Goal: Find specific page/section: Find specific page/section

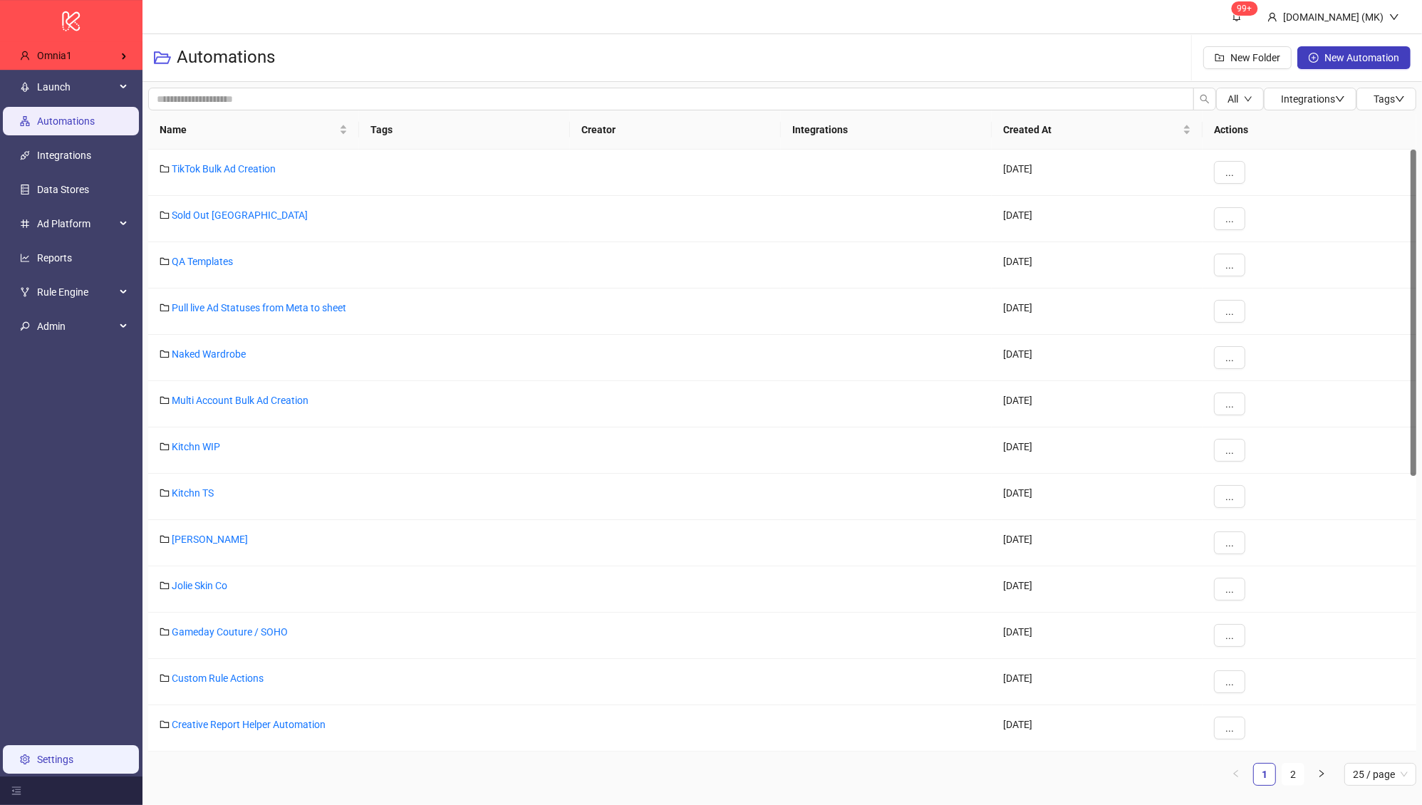
click at [73, 761] on link "Settings" at bounding box center [55, 759] width 36 height 11
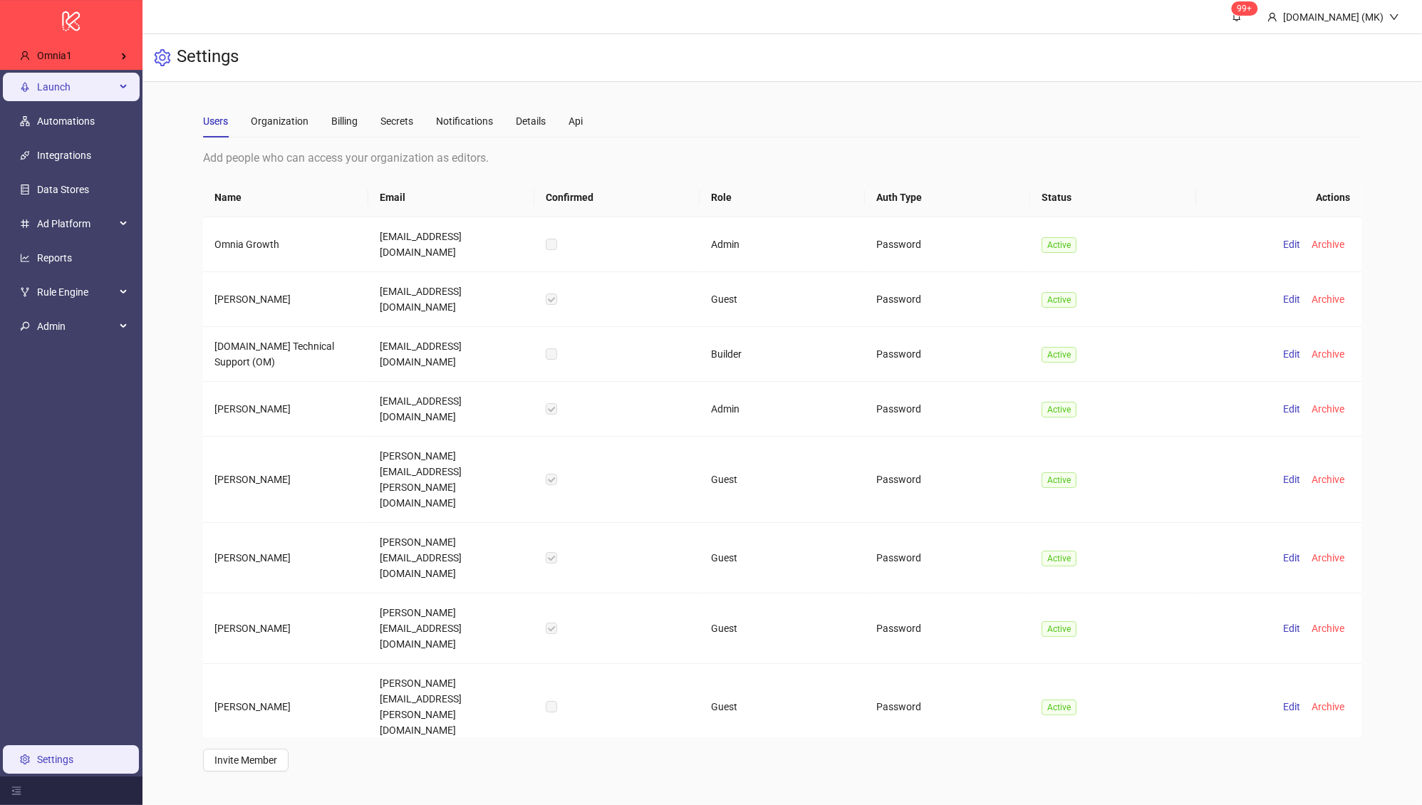
click at [91, 87] on span "Launch" at bounding box center [76, 87] width 78 height 28
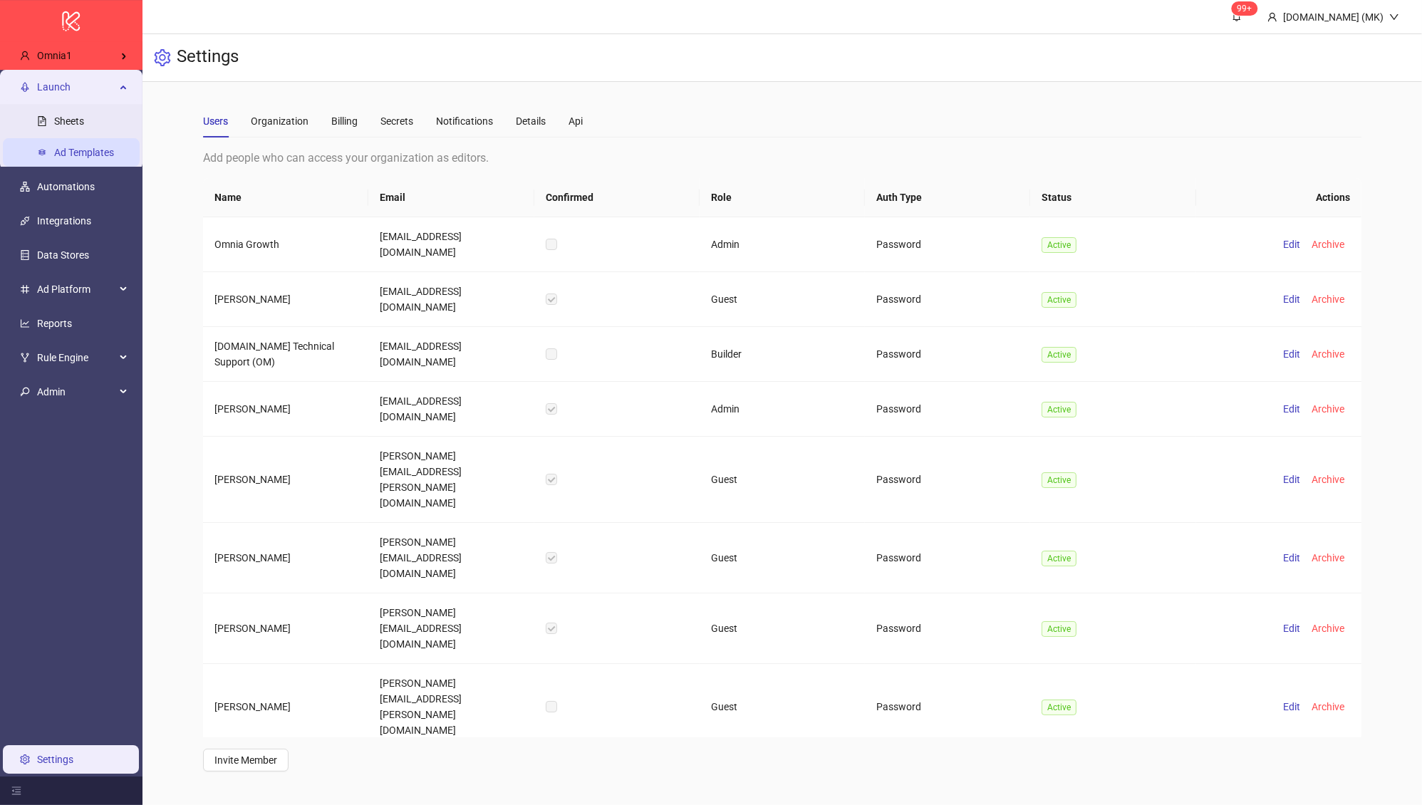
click at [98, 147] on link "Ad Templates" at bounding box center [84, 152] width 60 height 11
